Goal: Task Accomplishment & Management: Manage account settings

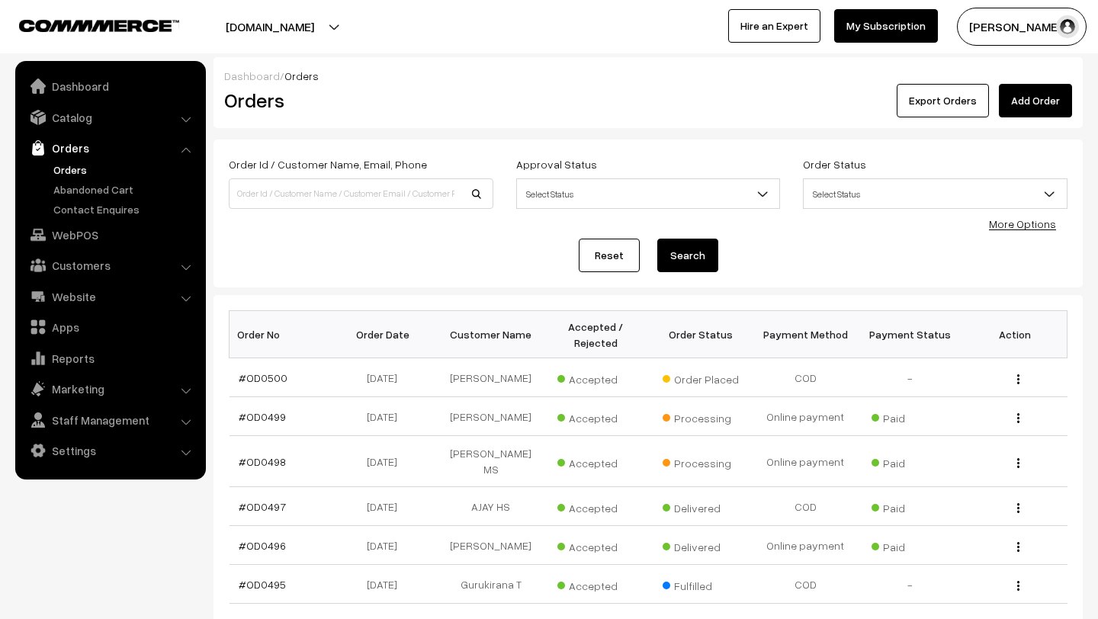
click at [69, 172] on link "Orders" at bounding box center [125, 170] width 151 height 16
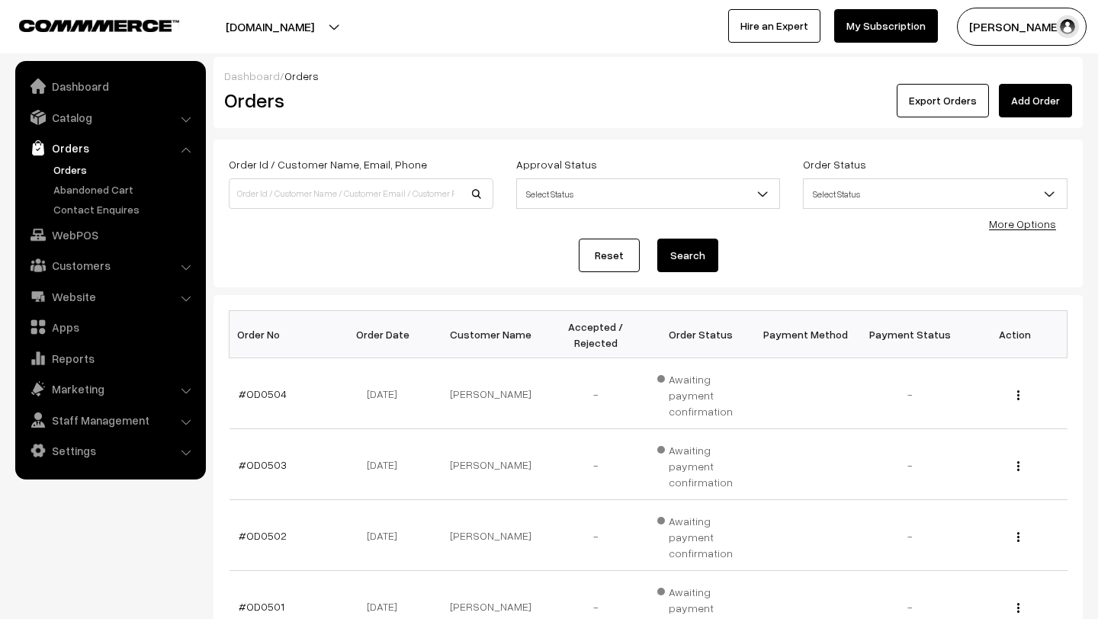
click at [980, 27] on button "[PERSON_NAME]" at bounding box center [1022, 27] width 130 height 38
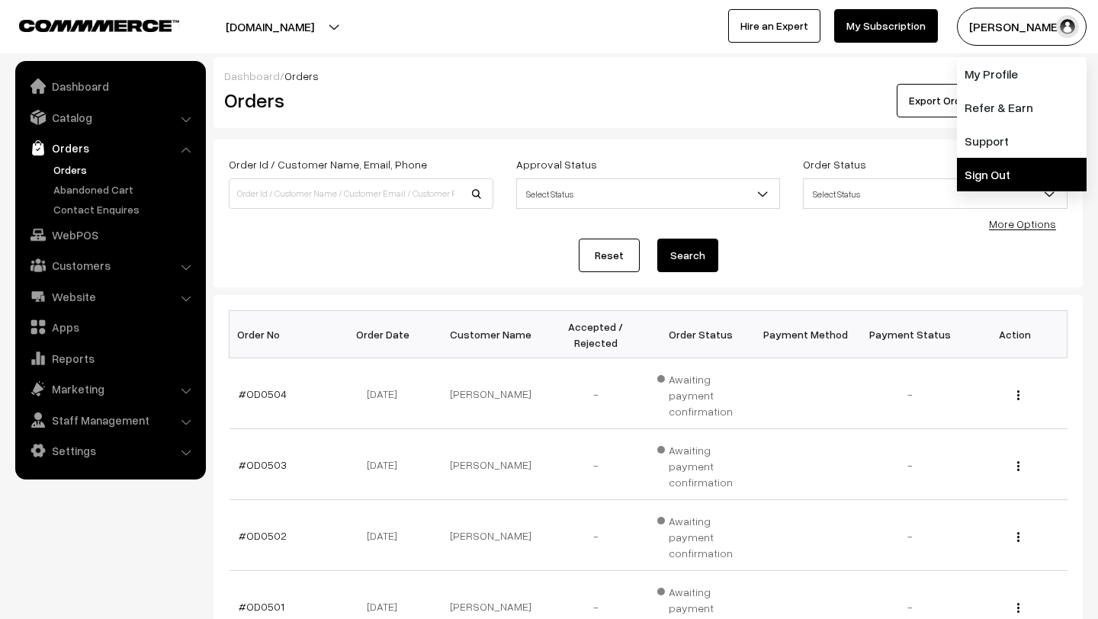
click at [1005, 172] on link "Sign Out" at bounding box center [1022, 175] width 130 height 34
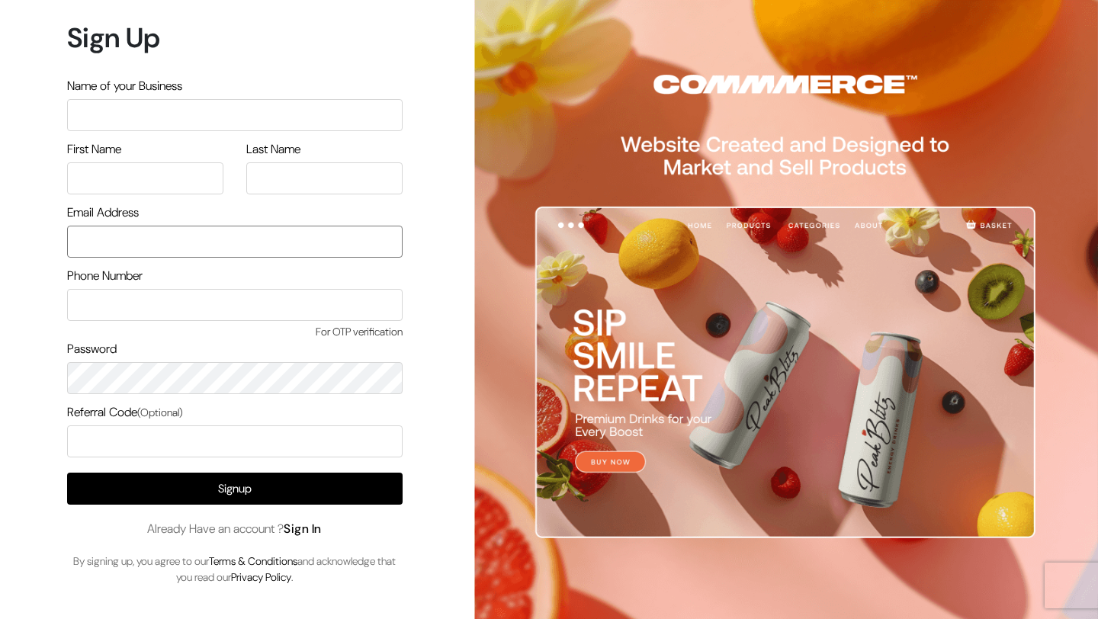
type input "mk@yourdesignstore.in"
click at [310, 533] on link "Sign In" at bounding box center [303, 529] width 38 height 16
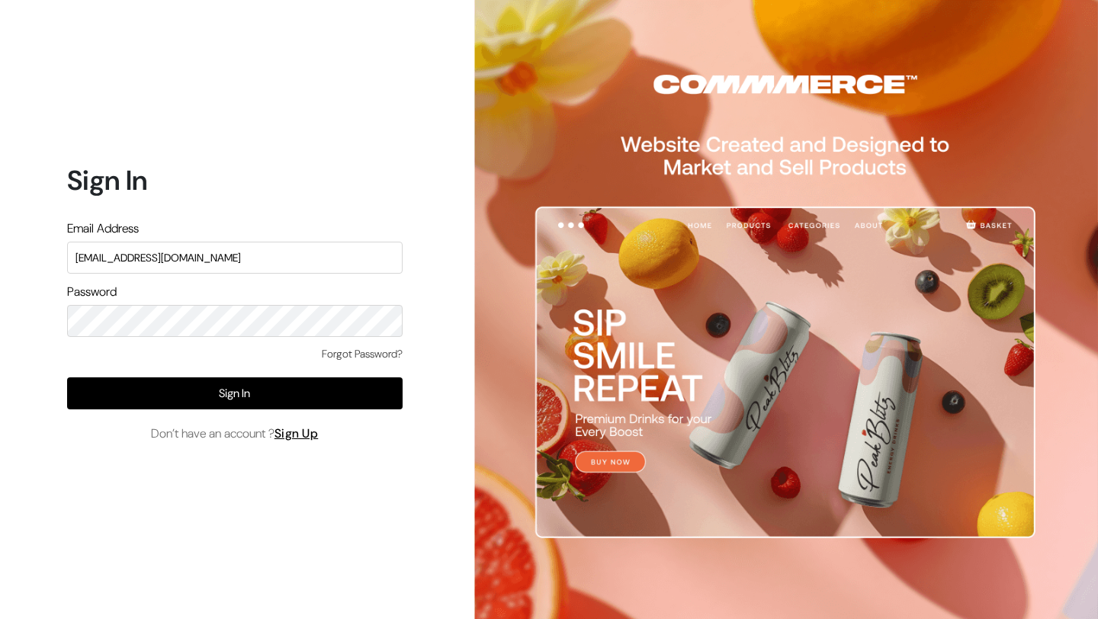
click at [209, 259] on input "mk@yourdesignstore.in" at bounding box center [235, 258] width 336 height 32
type input "lokesh@yourdesignstore.in"
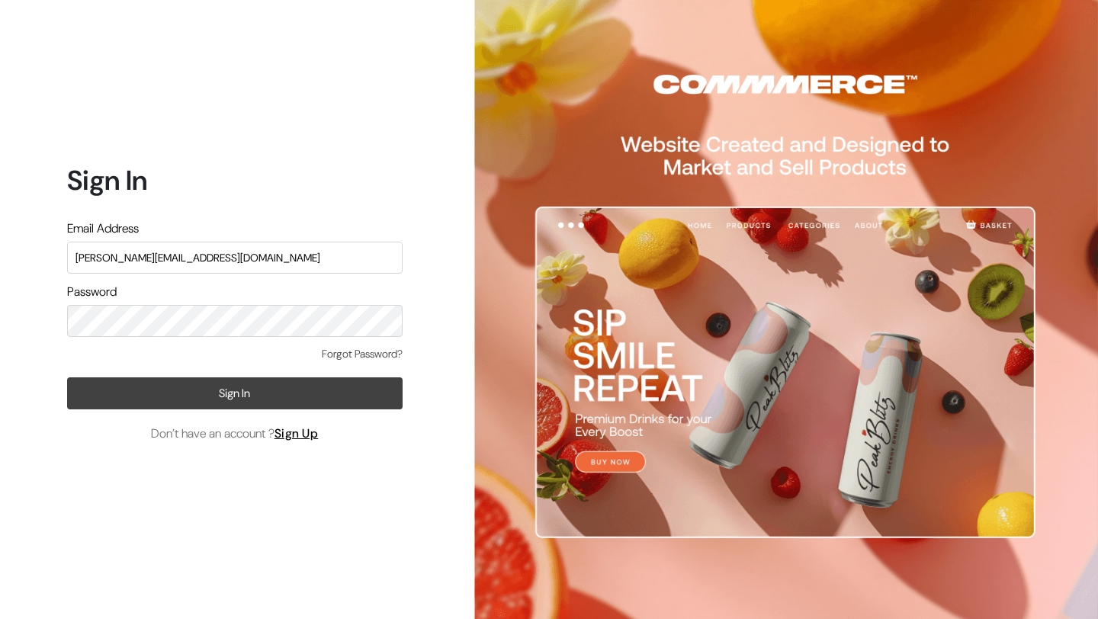
click at [194, 403] on button "Sign In" at bounding box center [235, 394] width 336 height 32
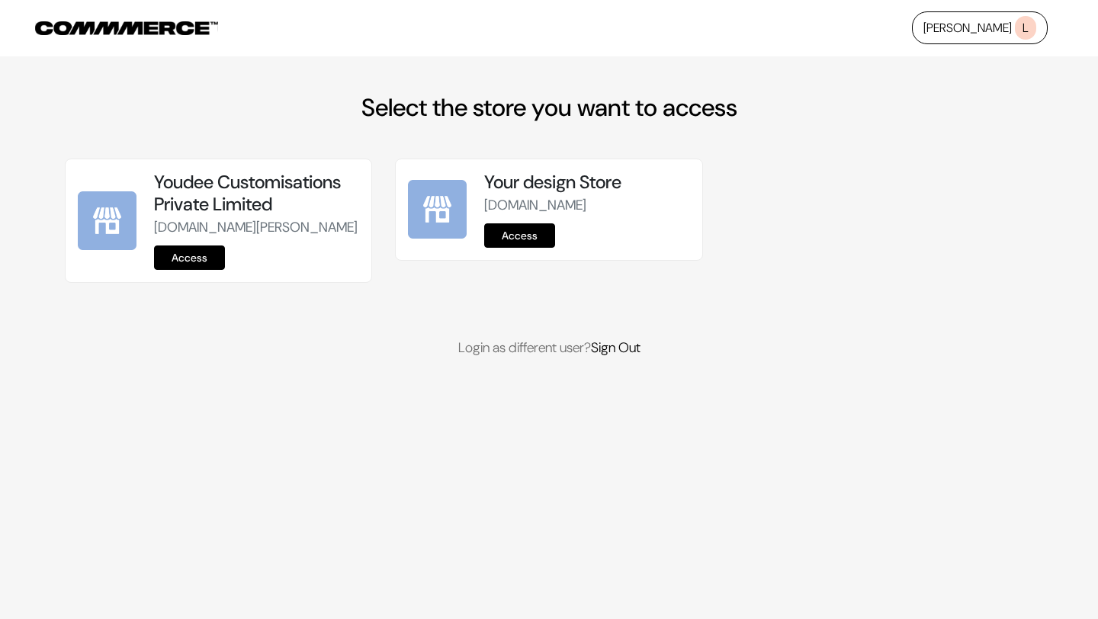
click at [181, 270] on link "Access" at bounding box center [189, 258] width 71 height 24
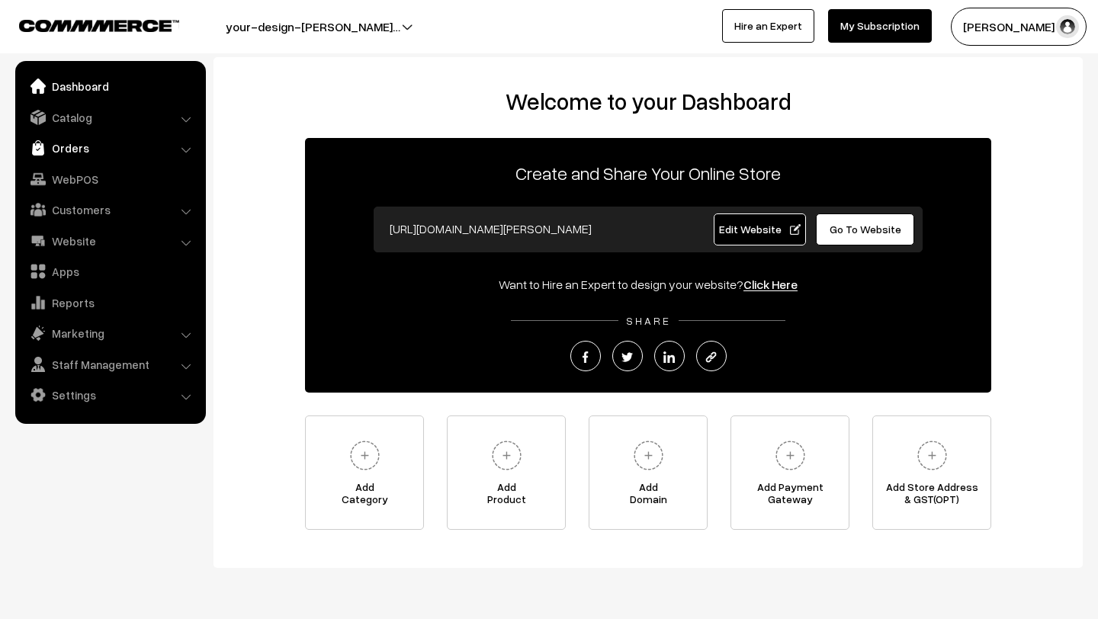
click at [56, 149] on link "Orders" at bounding box center [110, 147] width 182 height 27
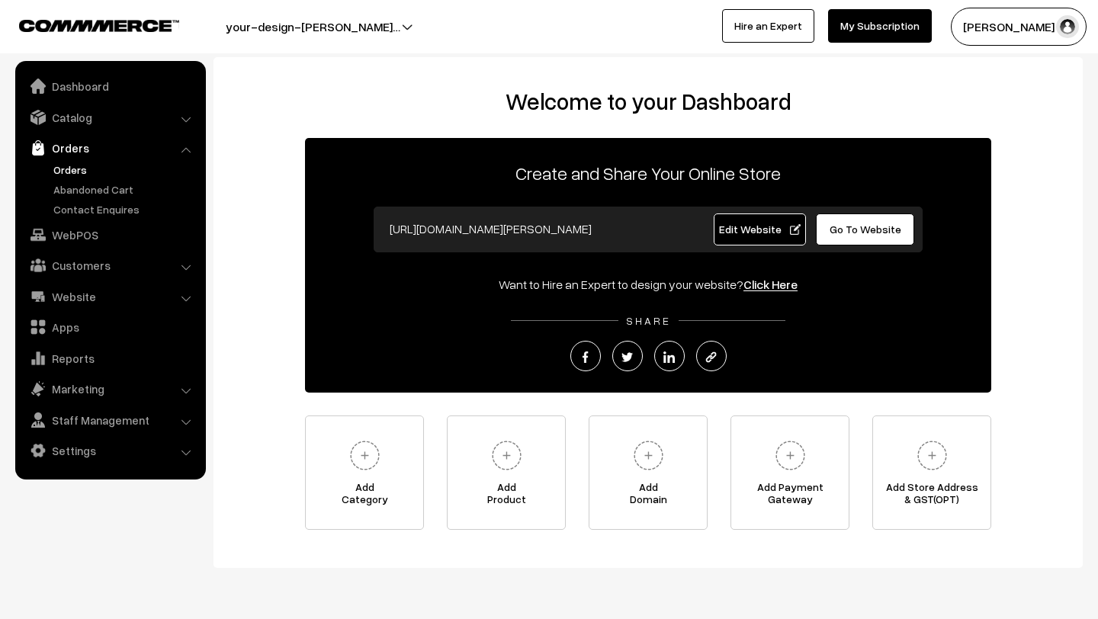
click at [72, 166] on link "Orders" at bounding box center [125, 170] width 151 height 16
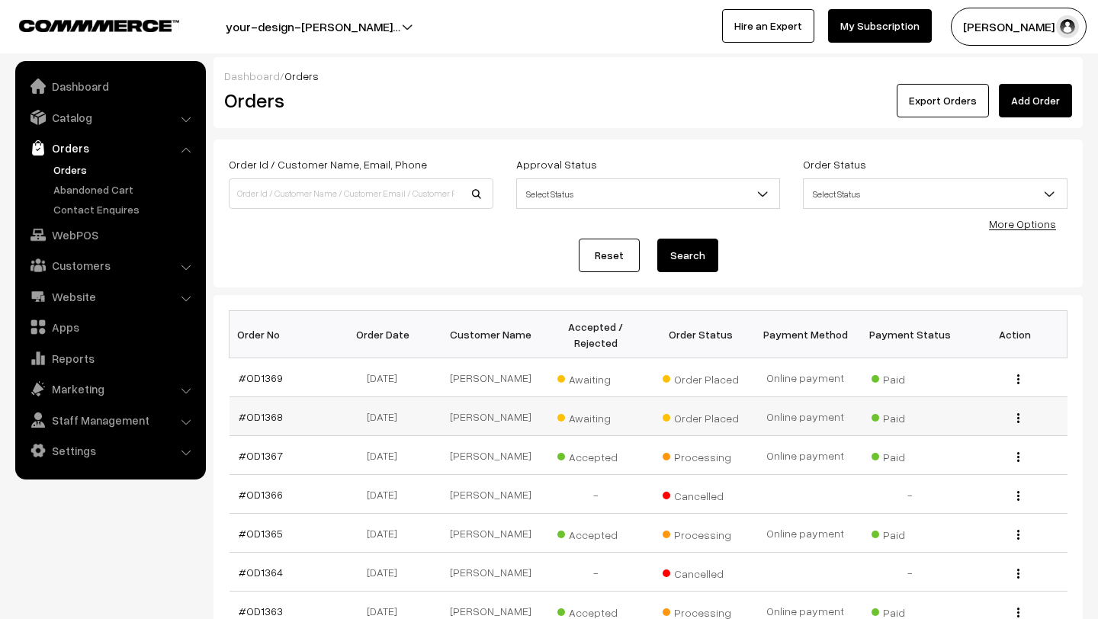
click at [588, 426] on span "Awaiting" at bounding box center [596, 417] width 76 height 20
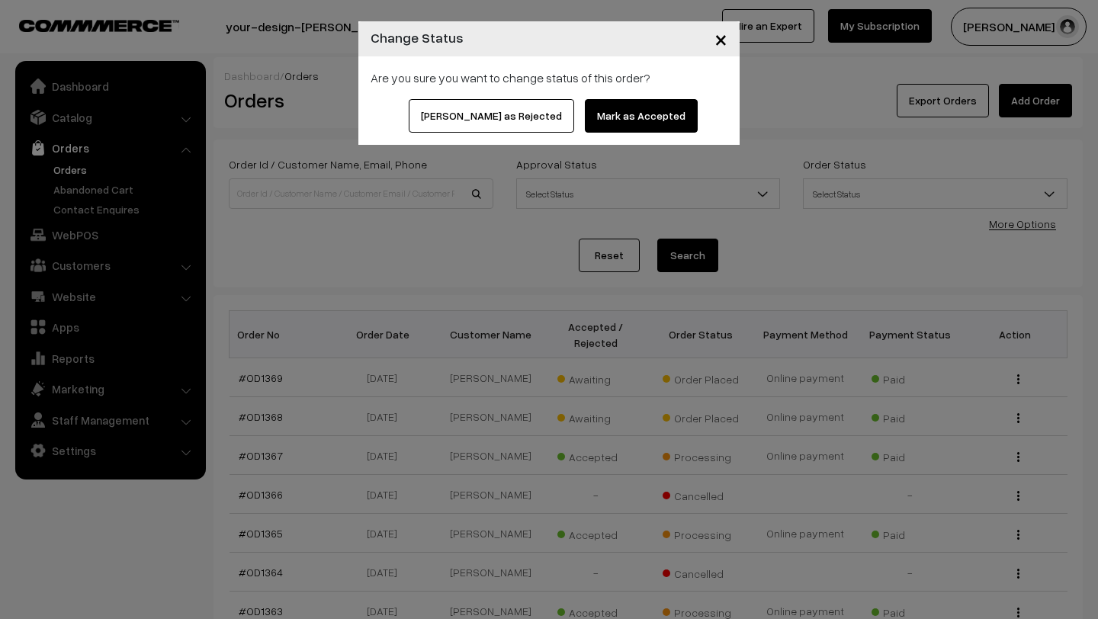
click at [589, 114] on button "Mark as Accepted" at bounding box center [641, 116] width 113 height 34
click at [611, 118] on button "Mark as Accepted" at bounding box center [641, 116] width 113 height 34
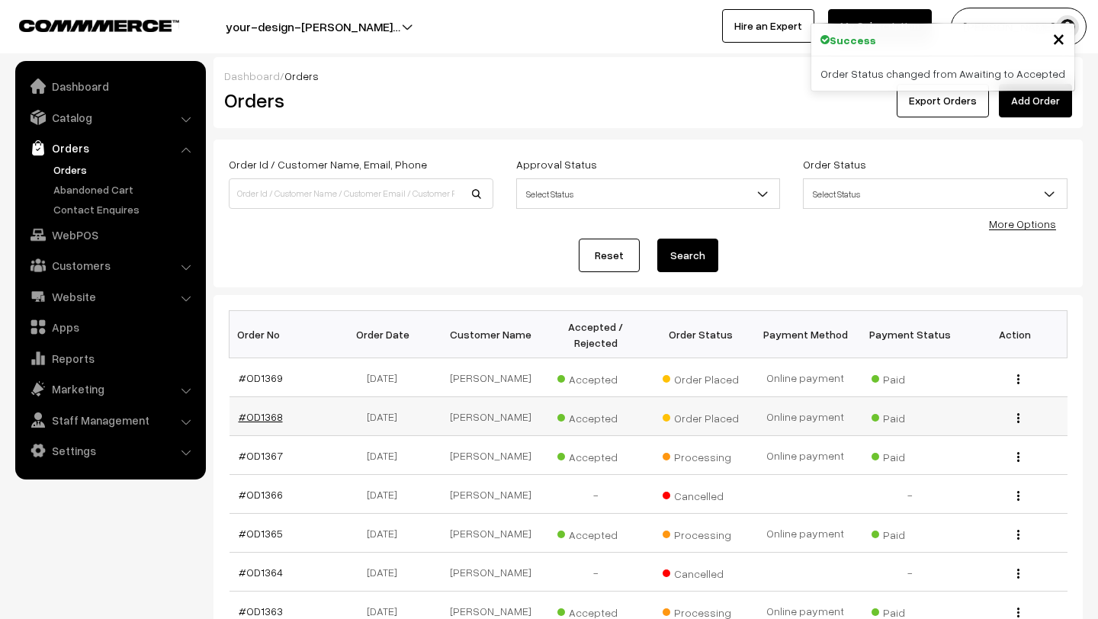
click at [266, 420] on link "#OD1368" at bounding box center [261, 416] width 44 height 13
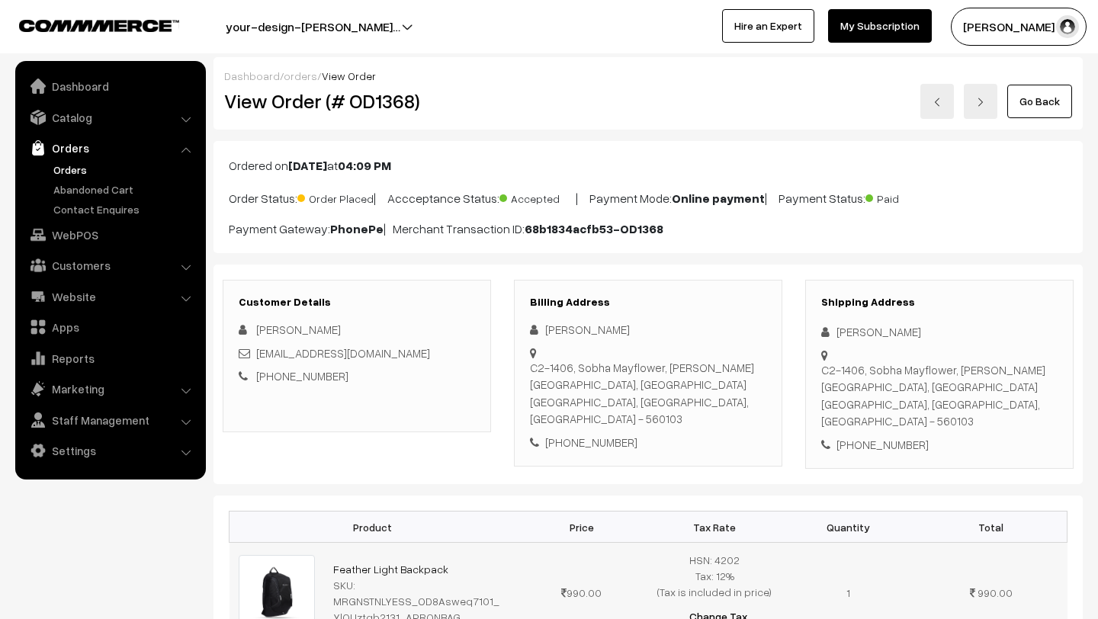
scroll to position [171, 0]
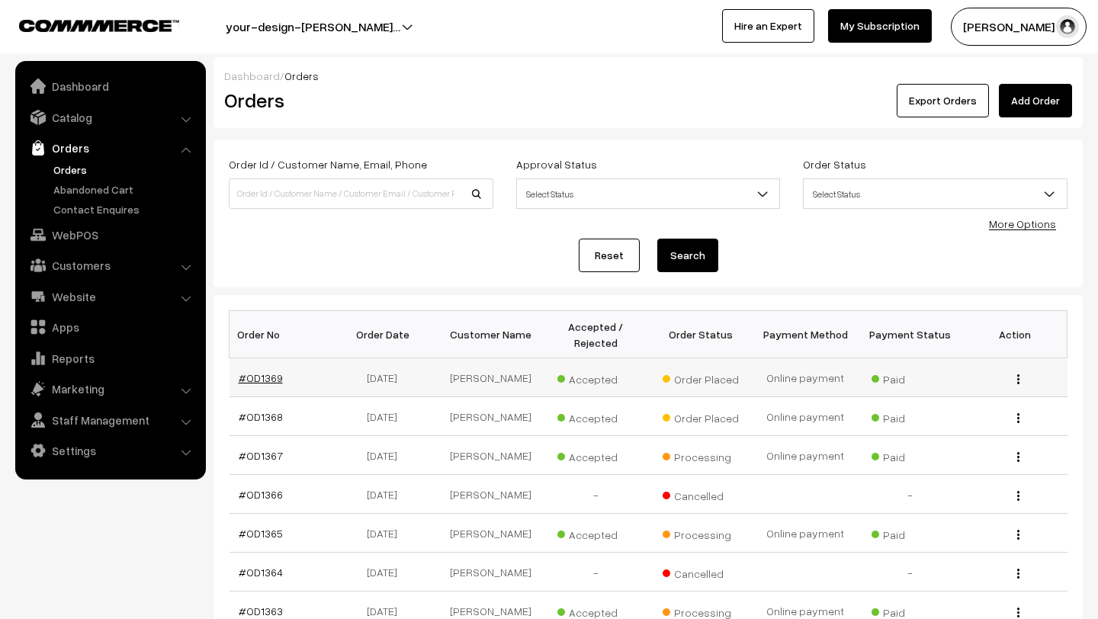
click at [264, 379] on link "#OD1369" at bounding box center [261, 377] width 44 height 13
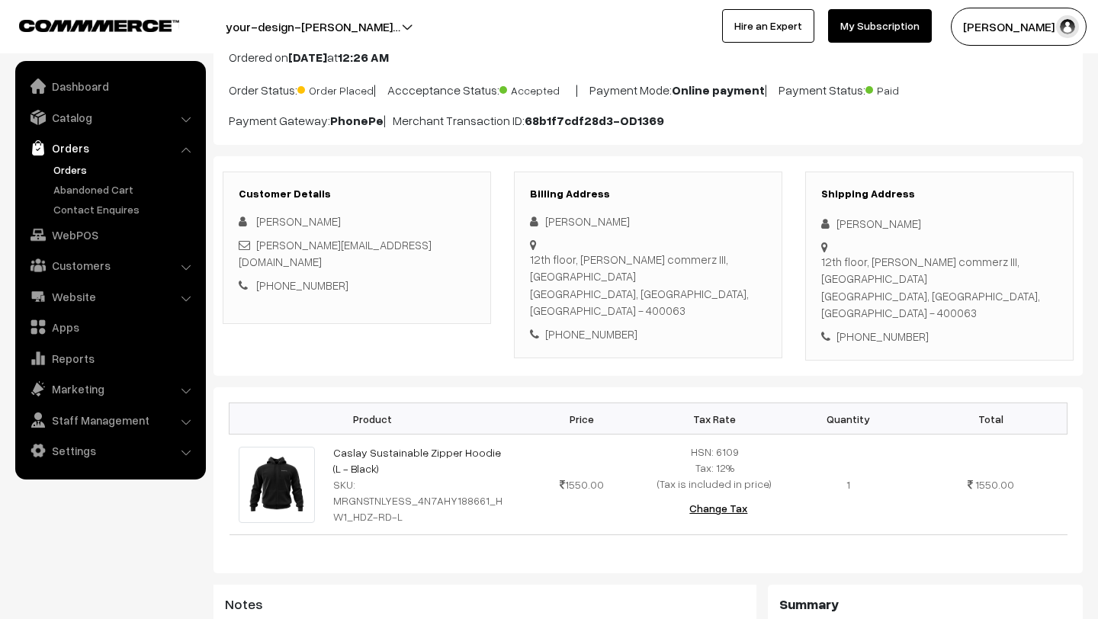
scroll to position [109, 0]
drag, startPoint x: 323, startPoint y: 408, endPoint x: 383, endPoint y: 431, distance: 64.5
click at [383, 434] on tr "Caslay Sustainable Zipper Hoodie (L - Black) SKU: MRGNSTNLYESS_4N7AHY188661_HW1…" at bounding box center [649, 484] width 838 height 101
click at [409, 476] on div "SKU: MRGNSTNLYESS_4N7AHY188661_HW1_HDZ-RD-L" at bounding box center [419, 500] width 172 height 48
drag, startPoint x: 375, startPoint y: 433, endPoint x: 333, endPoint y: 410, distance: 47.8
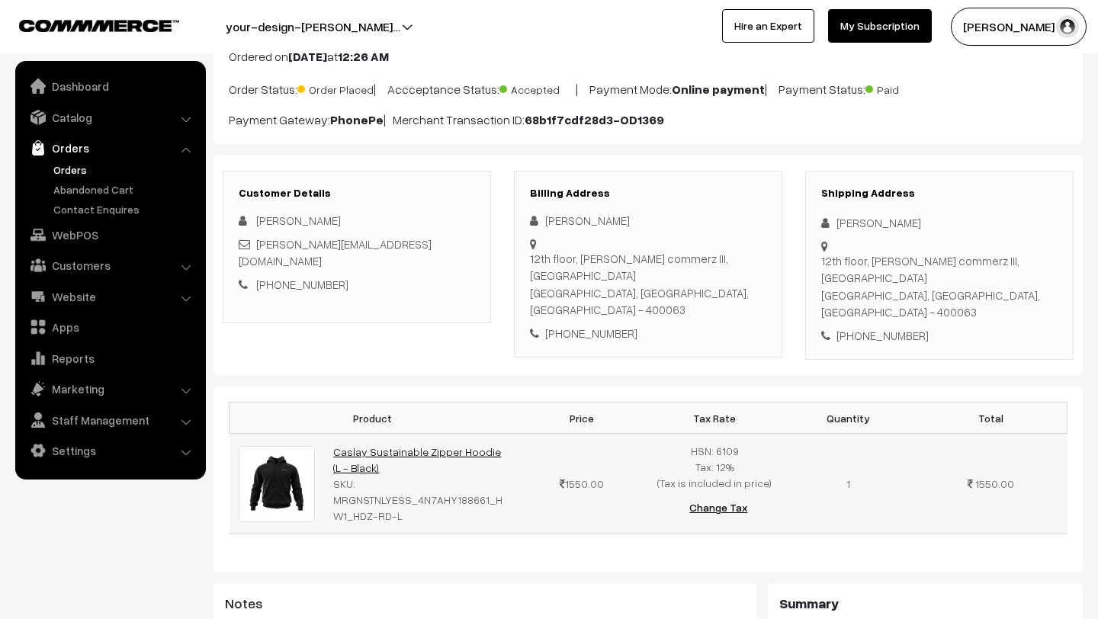
click at [333, 434] on td "Caslay Sustainable Zipper Hoodie (L - Black) SKU: MRGNSTNLYESS_4N7AHY188661_HW1…" at bounding box center [419, 484] width 191 height 101
click at [315, 403] on th "Product" at bounding box center [373, 418] width 286 height 31
click at [76, 170] on link "Orders" at bounding box center [125, 170] width 151 height 16
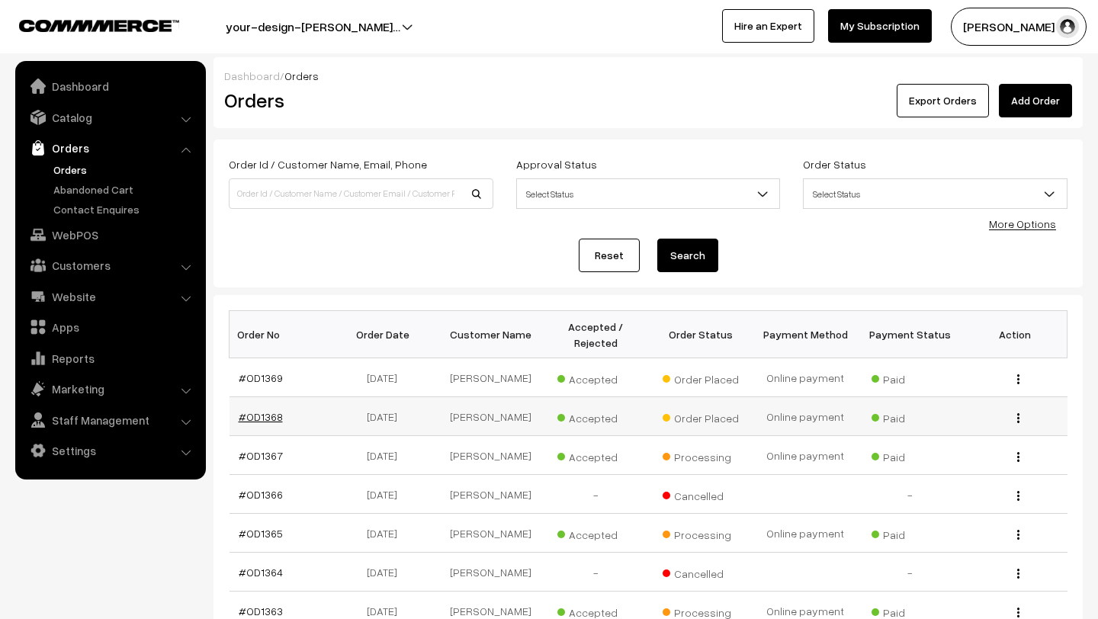
click at [271, 418] on link "#OD1368" at bounding box center [261, 416] width 44 height 13
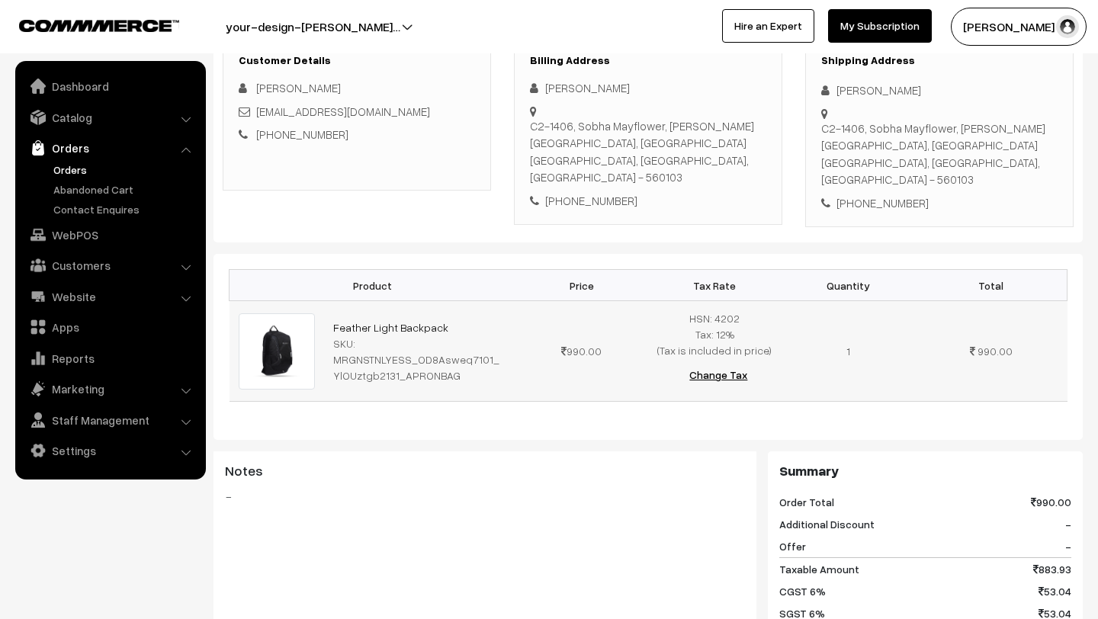
scroll to position [242, 0]
drag, startPoint x: 340, startPoint y: 307, endPoint x: 448, endPoint y: 307, distance: 107.5
click at [448, 307] on td "Feather Light Backpack SKU: MRGNSTNLYESS_OD8Asweq7101_YlOUztgb2131_APRONBAG" at bounding box center [419, 351] width 191 height 101
copy link "Feather Light Backpack"
click at [72, 166] on link "Orders" at bounding box center [125, 170] width 151 height 16
